Goal: Transaction & Acquisition: Download file/media

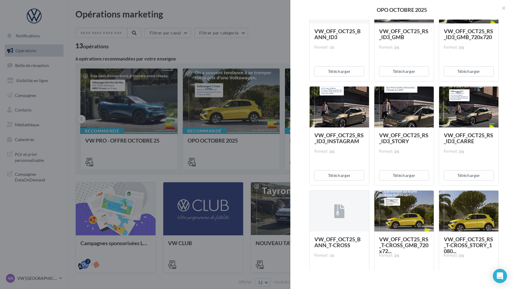
scroll to position [143, 0]
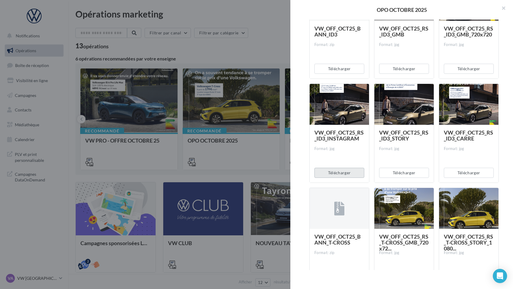
click at [340, 172] on button "Télécharger" at bounding box center [339, 173] width 50 height 10
click at [404, 173] on button "Télécharger" at bounding box center [404, 173] width 50 height 10
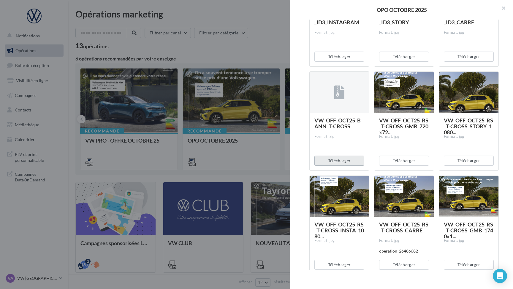
scroll to position [264, 0]
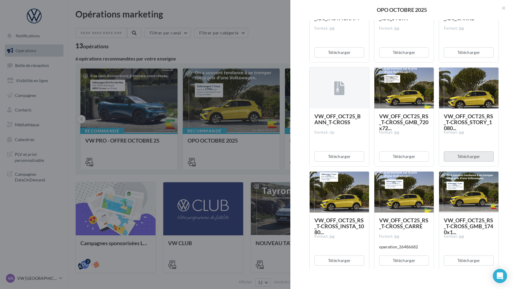
click at [467, 157] on button "Télécharger" at bounding box center [469, 157] width 50 height 10
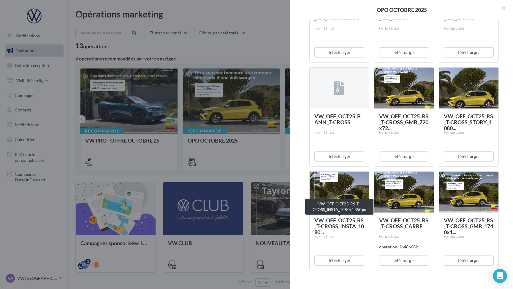
click at [341, 222] on span "VW_OFF_OCT25_RS_T-CROSS_INSTA_1080..." at bounding box center [339, 226] width 50 height 18
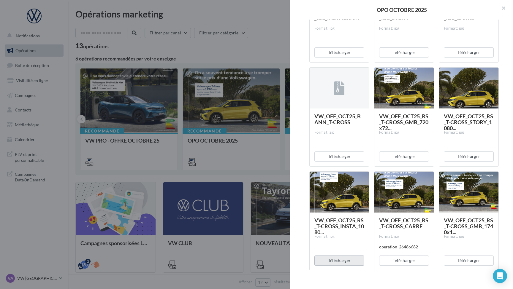
click at [345, 258] on button "Télécharger" at bounding box center [339, 261] width 50 height 10
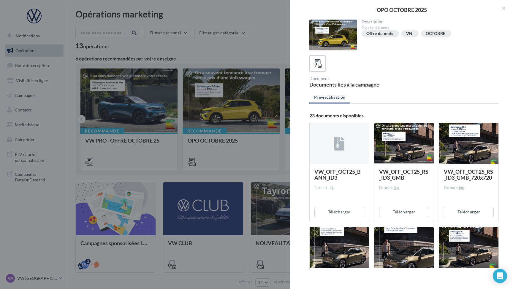
scroll to position [0, 0]
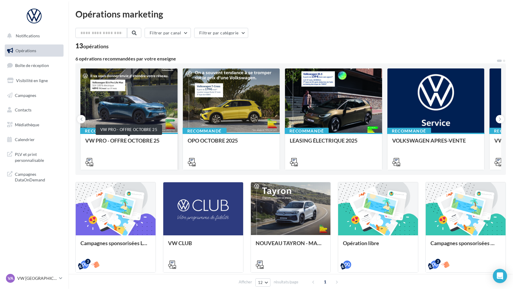
click at [131, 140] on div "VW PRO - OFFRE OCTOBRE 25" at bounding box center [129, 144] width 88 height 12
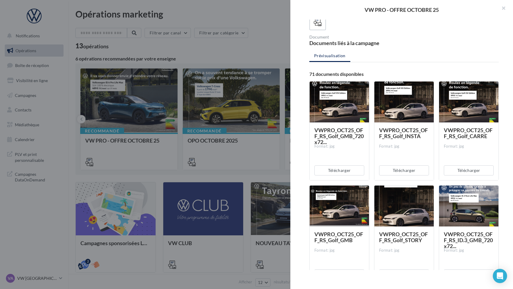
scroll to position [41, 0]
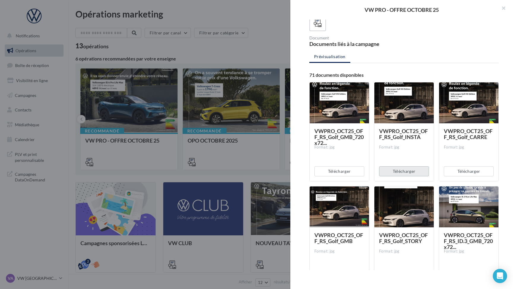
click at [402, 169] on button "Télécharger" at bounding box center [404, 172] width 50 height 10
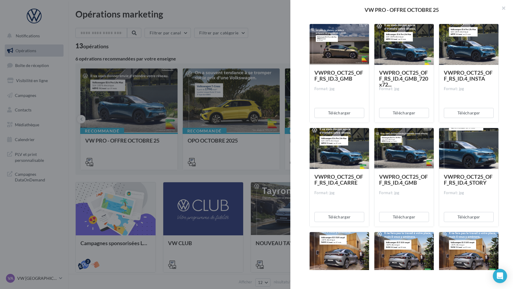
scroll to position [405, 0]
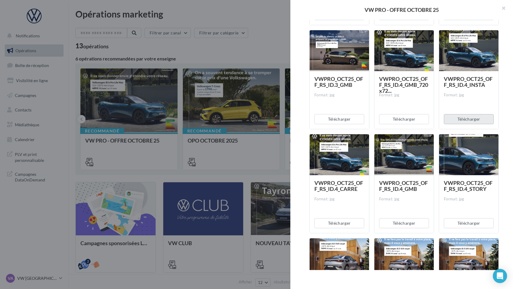
click at [467, 121] on button "Télécharger" at bounding box center [469, 119] width 50 height 10
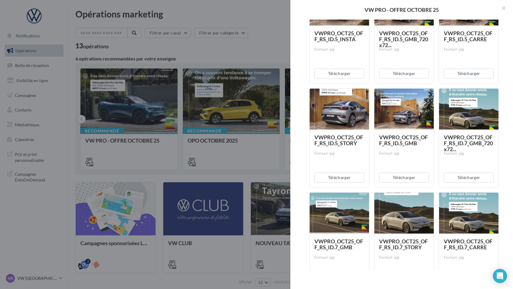
scroll to position [661, 0]
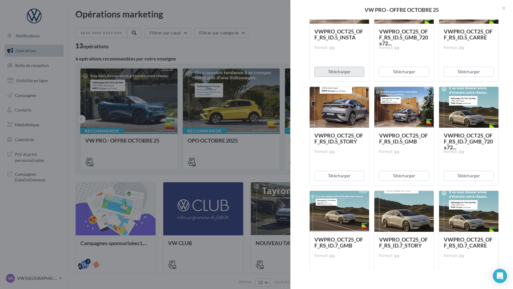
click at [339, 72] on button "Télécharger" at bounding box center [339, 72] width 50 height 10
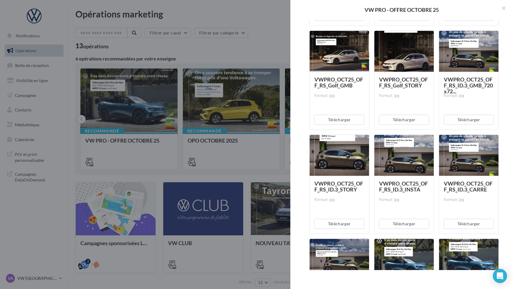
scroll to position [176, 0]
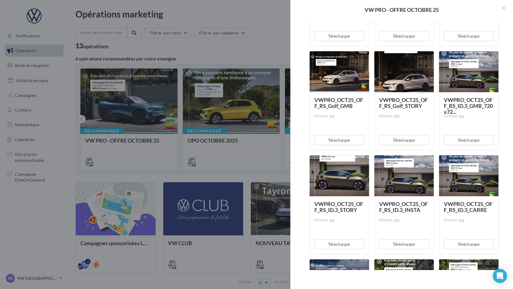
click at [223, 101] on div at bounding box center [256, 144] width 513 height 289
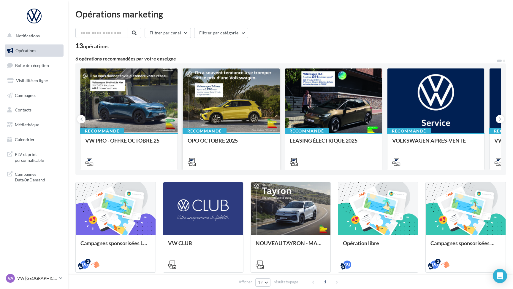
click at [226, 109] on div at bounding box center [231, 101] width 97 height 65
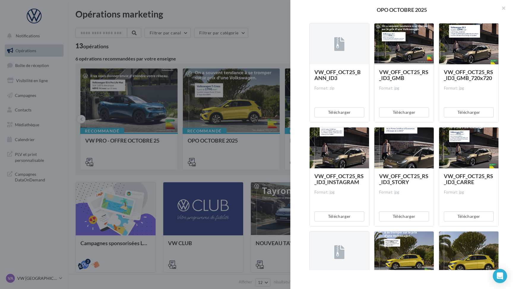
scroll to position [148, 0]
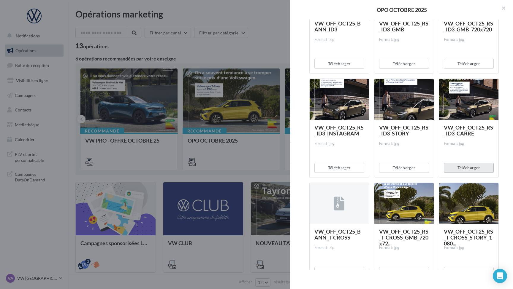
click at [468, 164] on button "Télécharger" at bounding box center [469, 168] width 50 height 10
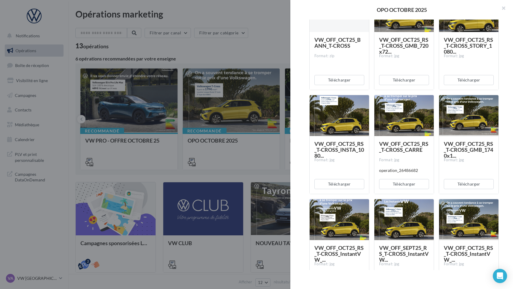
scroll to position [341, 0]
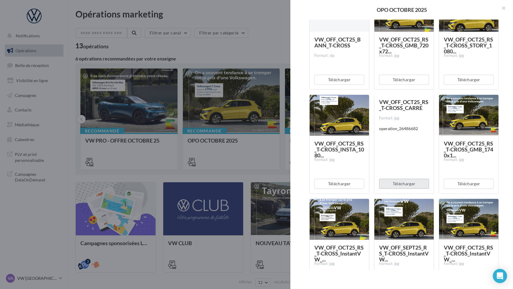
click at [406, 186] on button "Télécharger" at bounding box center [404, 184] width 50 height 10
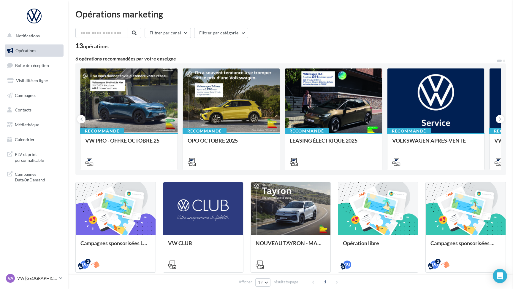
click at [146, 116] on div at bounding box center [128, 101] width 97 height 65
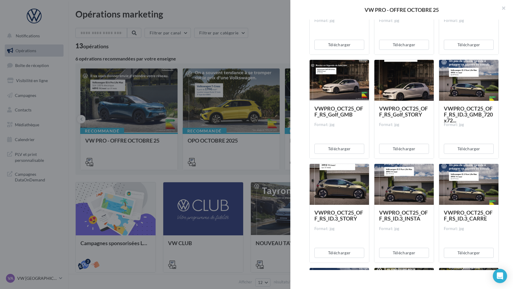
scroll to position [167, 0]
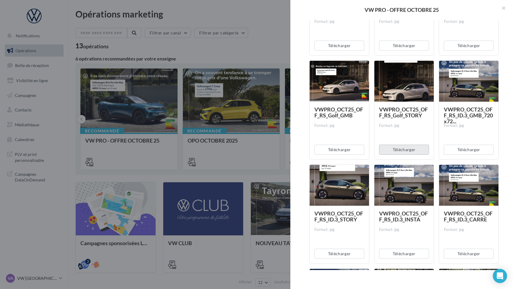
click at [410, 150] on button "Télécharger" at bounding box center [404, 150] width 50 height 10
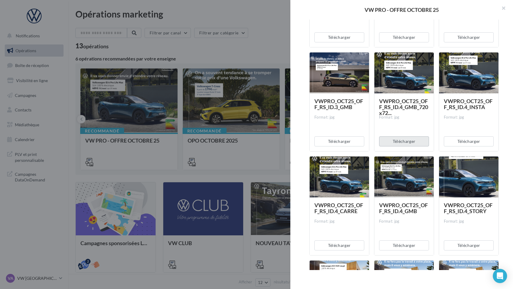
scroll to position [392, 0]
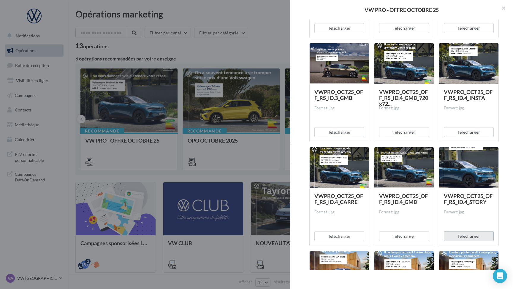
click at [468, 238] on button "Télécharger" at bounding box center [469, 237] width 50 height 10
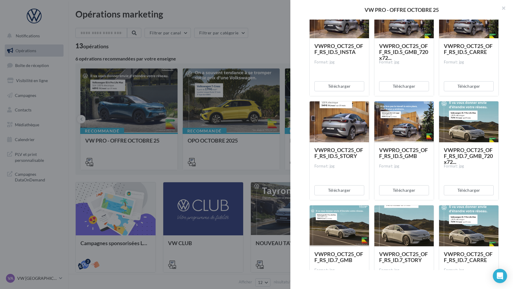
scroll to position [646, 0]
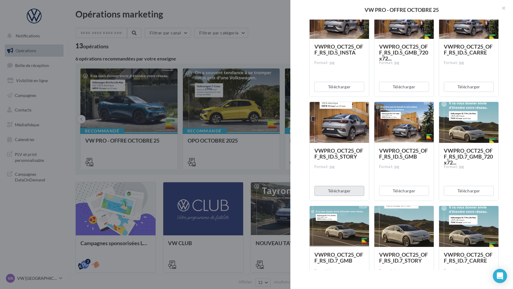
click at [342, 191] on button "Télécharger" at bounding box center [339, 191] width 50 height 10
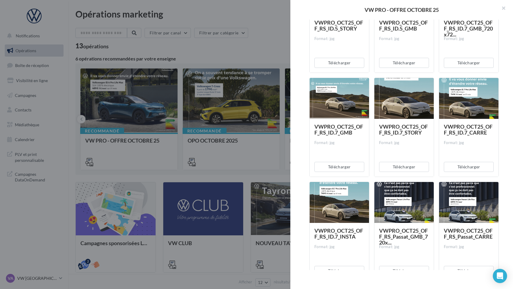
scroll to position [770, 0]
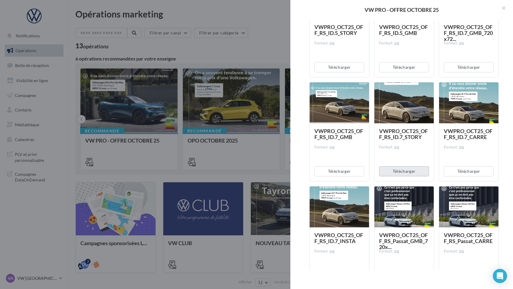
click at [403, 172] on button "Télécharger" at bounding box center [404, 172] width 50 height 10
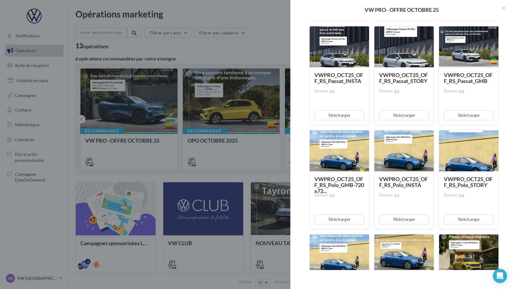
scroll to position [1043, 0]
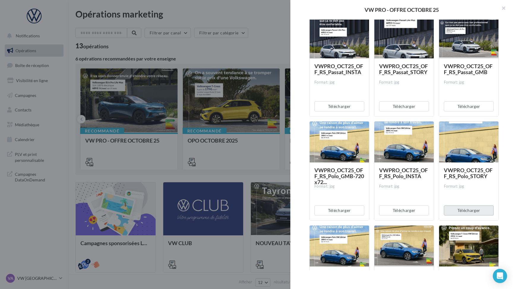
click at [470, 212] on button "Télécharger" at bounding box center [469, 211] width 50 height 10
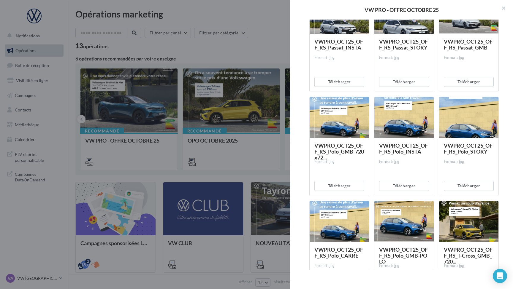
scroll to position [1066, 0]
